Goal: Answer question/provide support: Share knowledge or assist other users

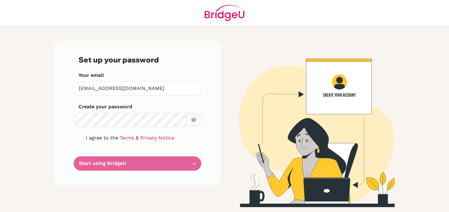
click at [59, 131] on div "Set up your password Your email [EMAIL_ADDRESS][DOMAIN_NAME] Invalid email Crea…" at bounding box center [137, 113] width 167 height 145
click at [80, 137] on input "checkbox" at bounding box center [81, 137] width 5 height 5
checkbox input "true"
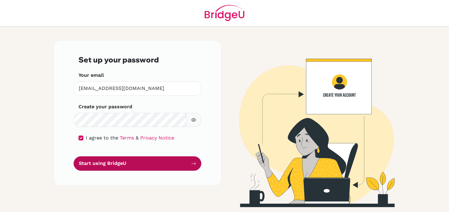
click at [126, 161] on button "Start using BridgeU" at bounding box center [138, 163] width 128 height 14
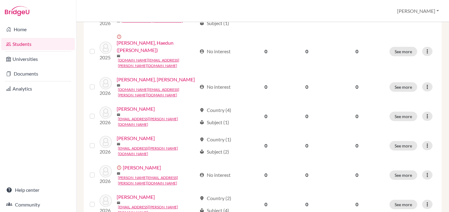
scroll to position [369, 0]
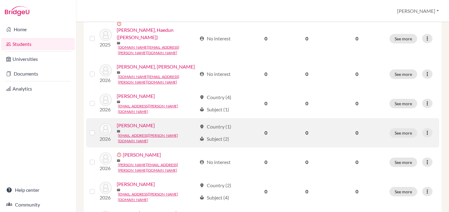
click at [132, 122] on link "[PERSON_NAME]" at bounding box center [136, 125] width 38 height 7
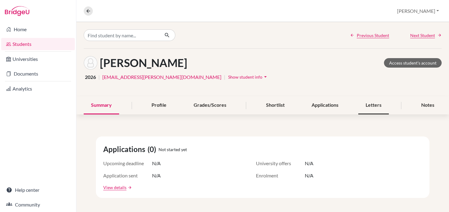
click at [375, 101] on div "Letters" at bounding box center [373, 105] width 31 height 18
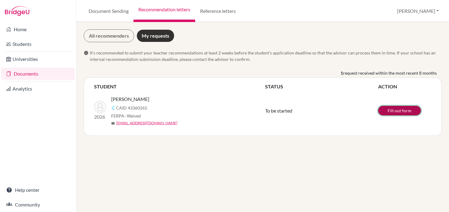
click at [395, 110] on link "Fill out form" at bounding box center [399, 110] width 43 height 9
